Goal: Information Seeking & Learning: Understand process/instructions

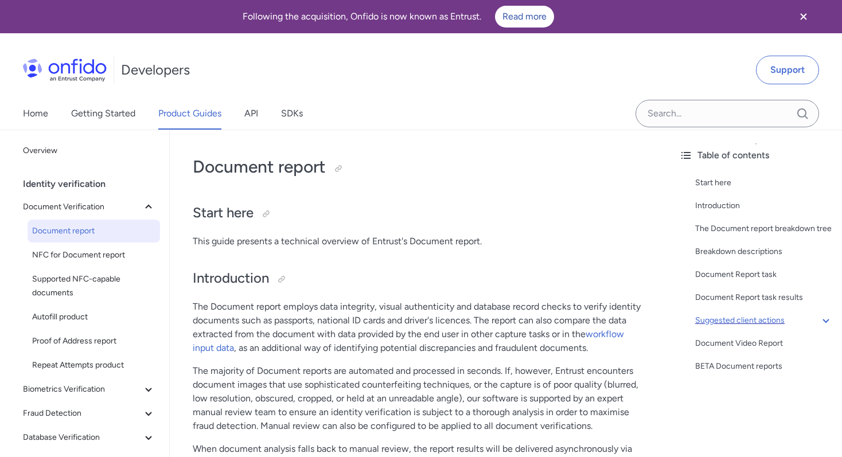
click at [709, 321] on div "Suggested client actions" at bounding box center [765, 321] width 138 height 14
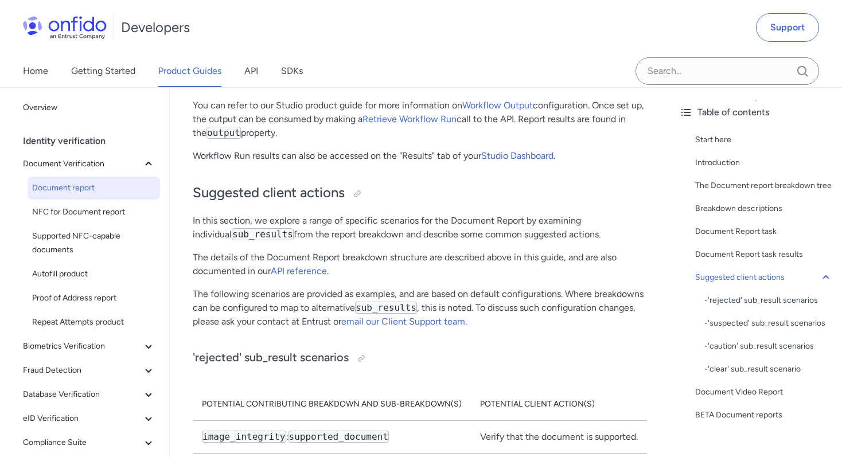
scroll to position [5795, 0]
click at [360, 189] on div at bounding box center [357, 193] width 9 height 9
click at [359, 189] on div at bounding box center [357, 193] width 9 height 9
click at [52, 338] on button "Biometrics Verification" at bounding box center [89, 346] width 142 height 23
click at [66, 372] on span "Facial Similarity reports" at bounding box center [93, 371] width 123 height 14
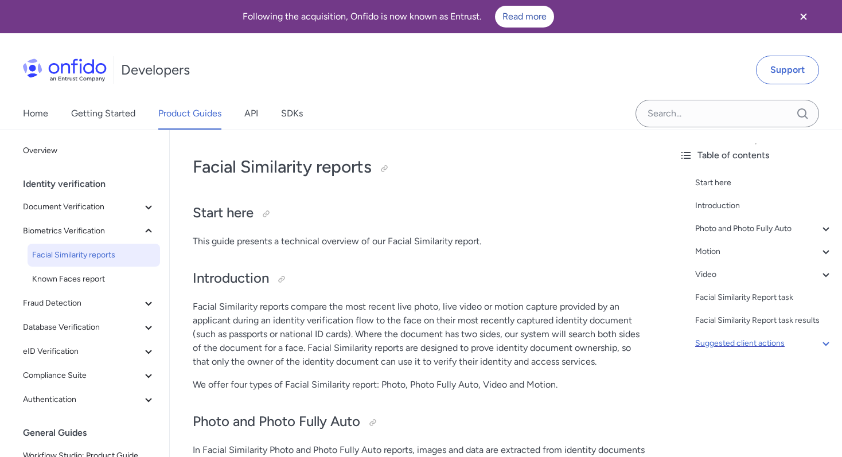
click at [736, 339] on div "Suggested client actions" at bounding box center [765, 344] width 138 height 14
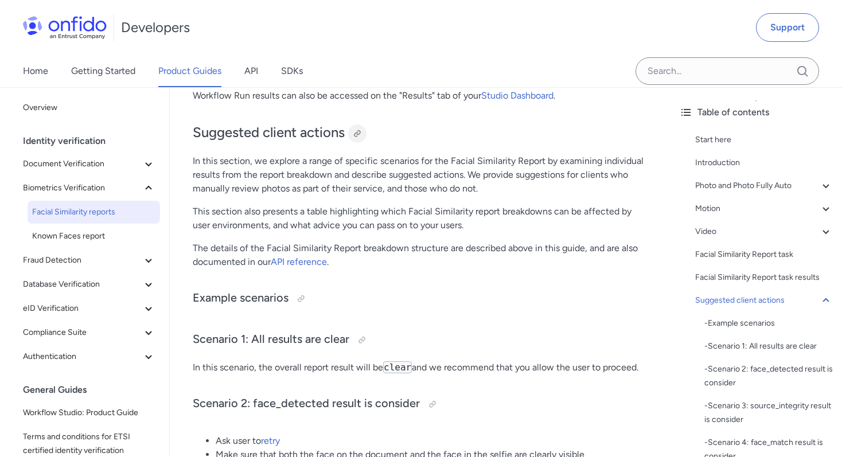
click at [364, 137] on div at bounding box center [357, 134] width 18 height 18
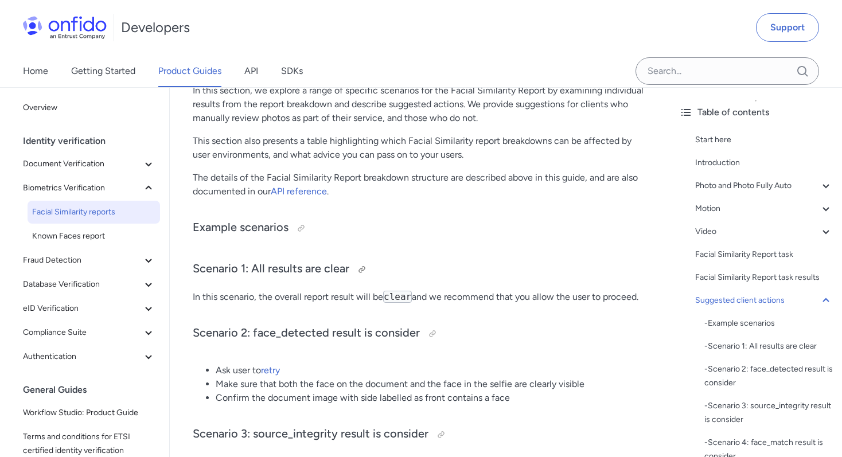
scroll to position [5610, 0]
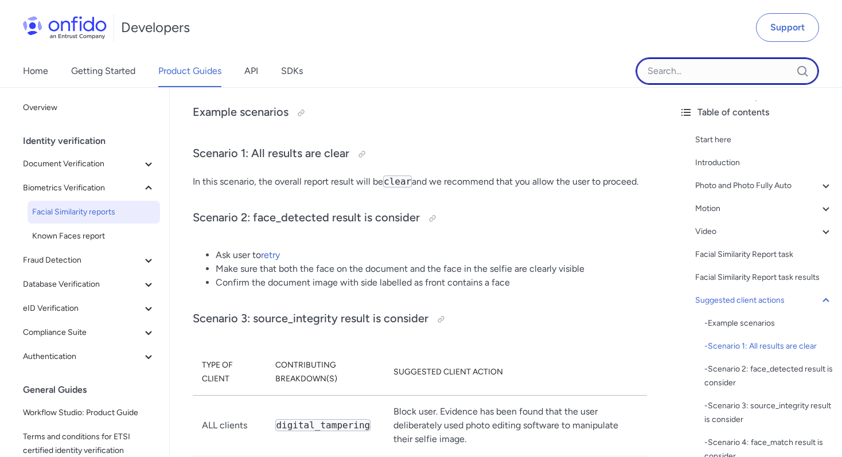
click at [669, 68] on input "Onfido search input field" at bounding box center [728, 71] width 184 height 28
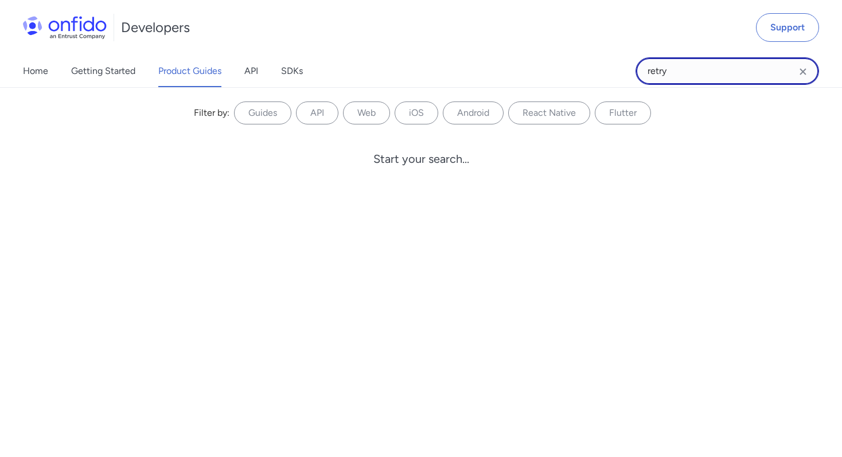
type input "retry"
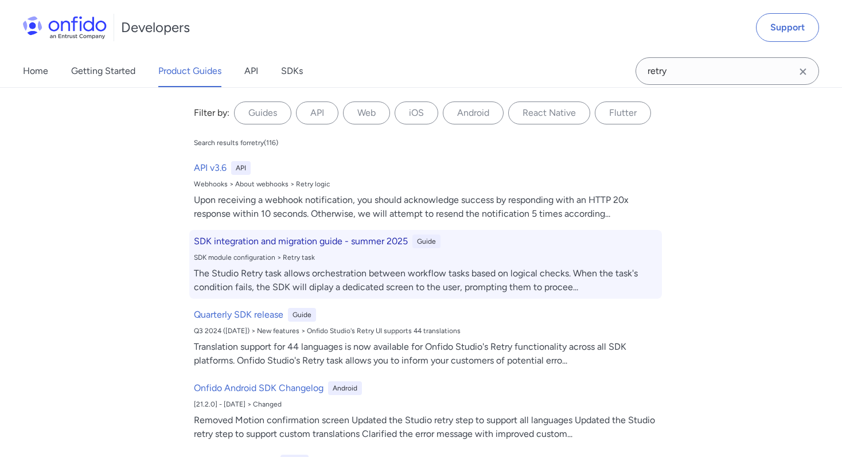
click at [397, 243] on h6 "SDK integration and migration guide - summer 2025" at bounding box center [301, 242] width 214 height 14
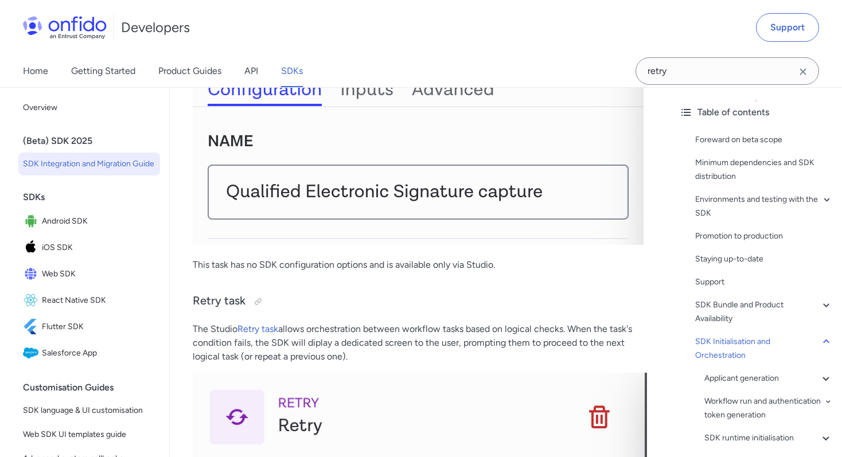
scroll to position [24435, 0]
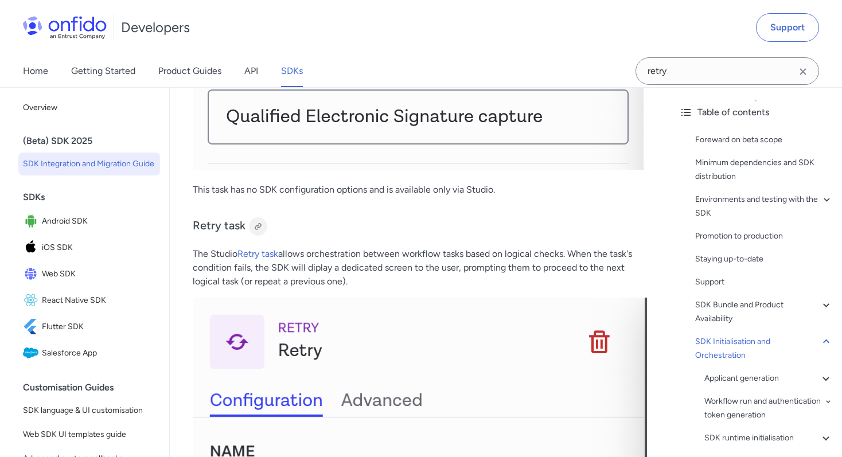
click at [259, 217] on div at bounding box center [258, 226] width 18 height 18
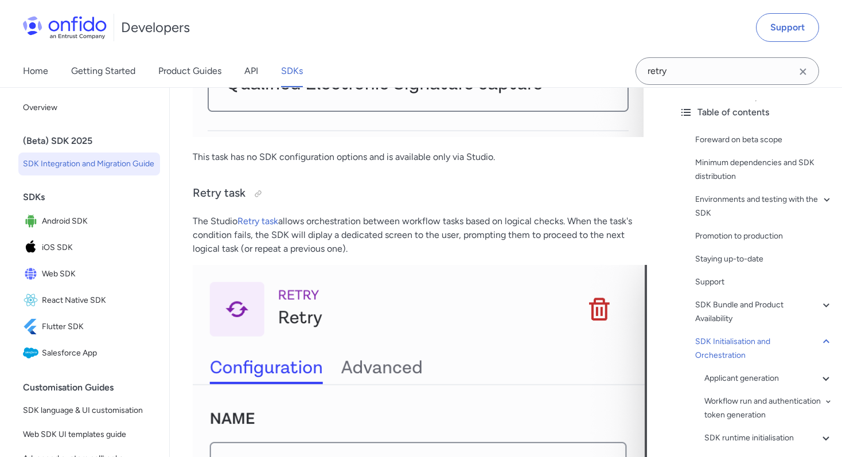
scroll to position [24459, 0]
